Goal: Entertainment & Leisure: Browse casually

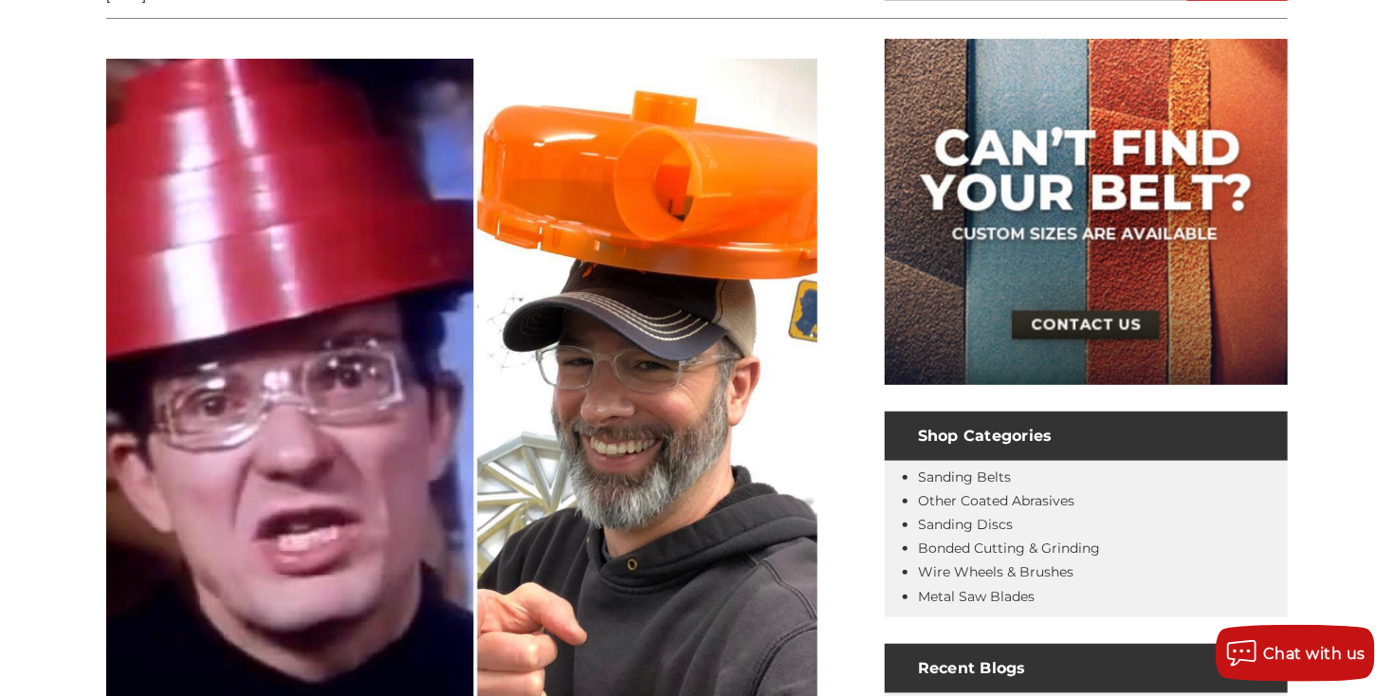
scroll to position [379, 0]
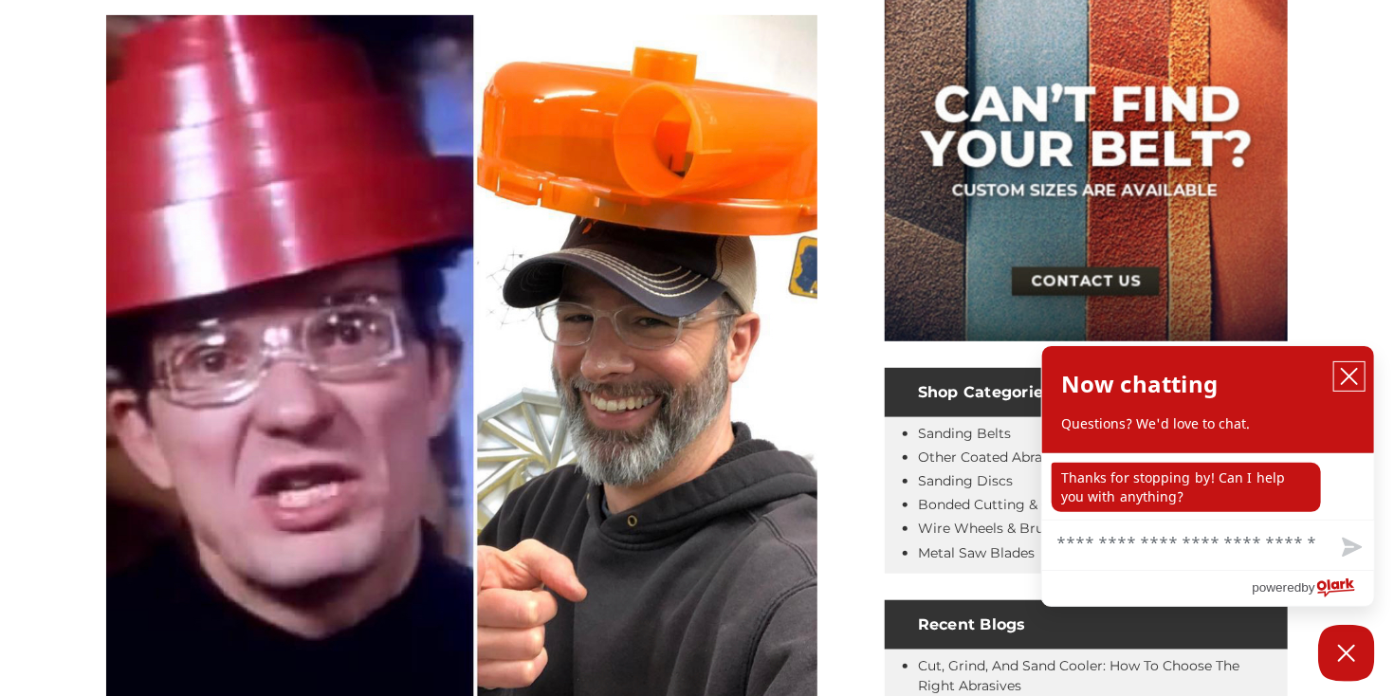
click at [1346, 369] on icon "close chatbox" at bounding box center [1349, 376] width 19 height 19
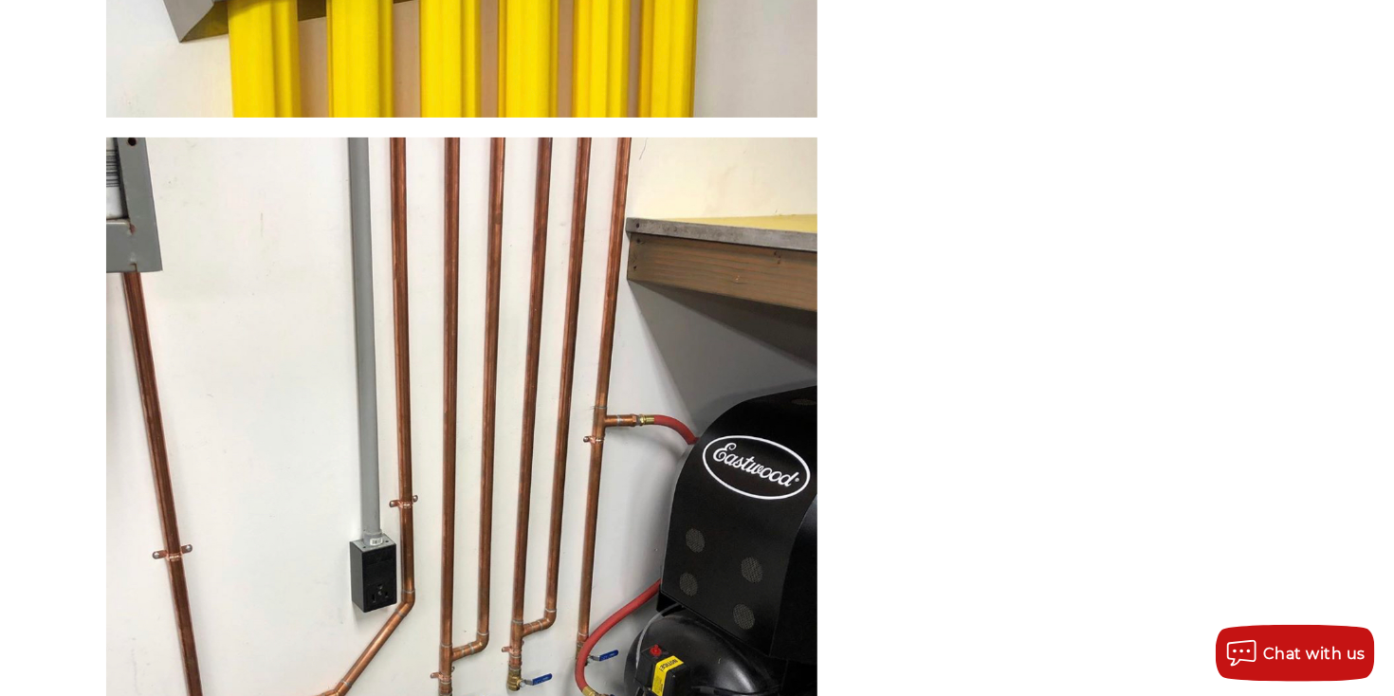
scroll to position [14221, 0]
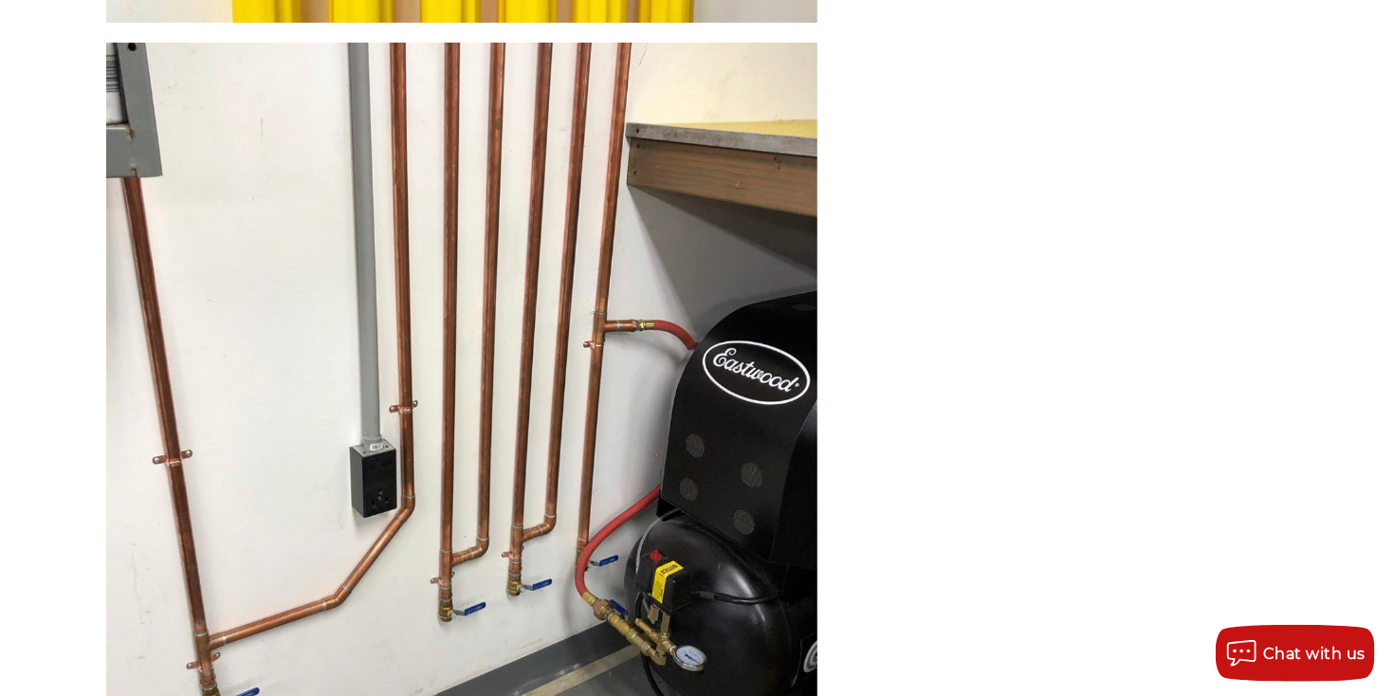
click at [539, 321] on img at bounding box center [461, 396] width 711 height 707
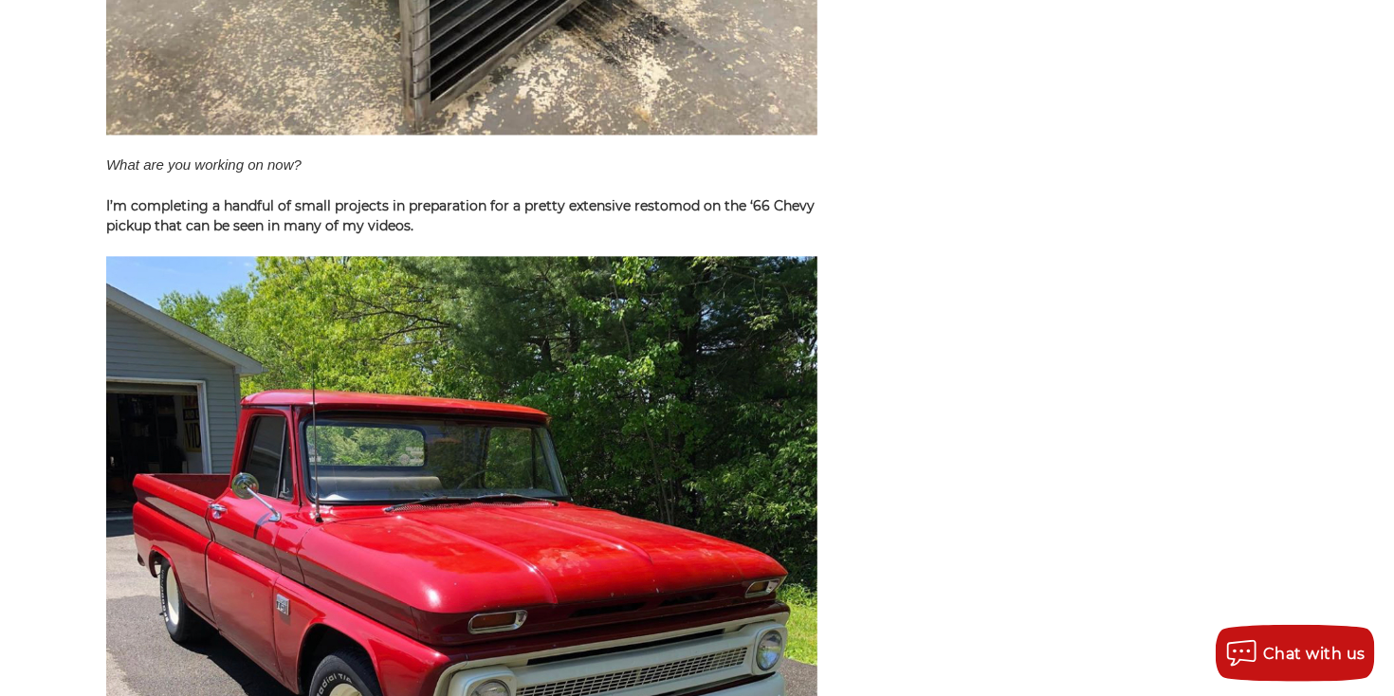
scroll to position [8438, 0]
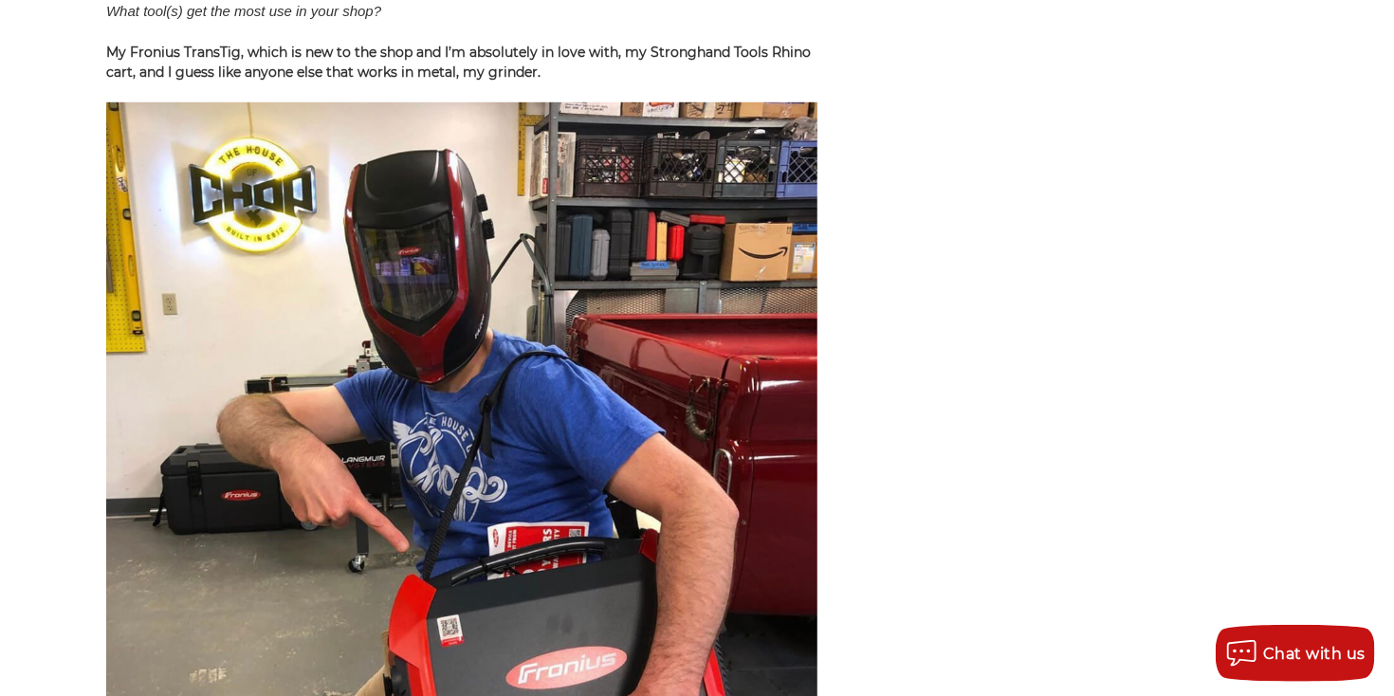
scroll to position [4077, 0]
